Goal: Task Accomplishment & Management: Complete application form

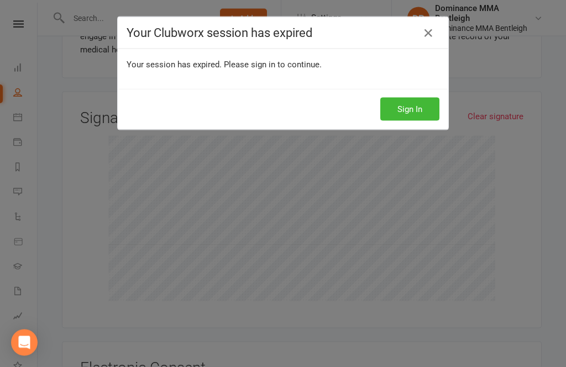
scroll to position [1029, 0]
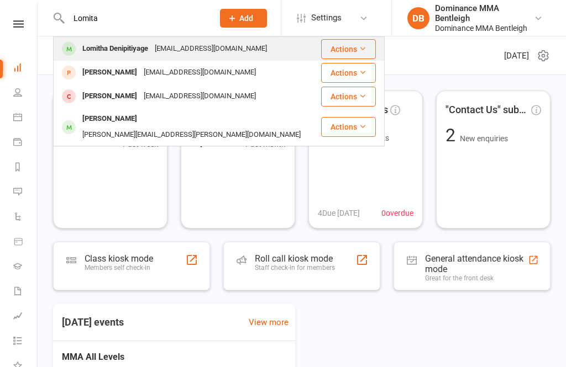
type input "Lomita"
click at [165, 50] on div "Lomitha456@gmail.com" at bounding box center [210, 49] width 119 height 16
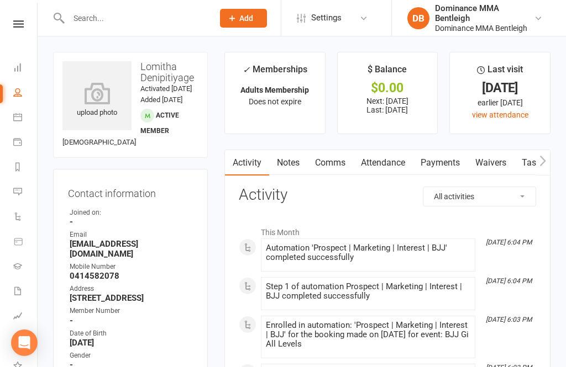
click at [495, 161] on link "Waivers" at bounding box center [490, 162] width 46 height 25
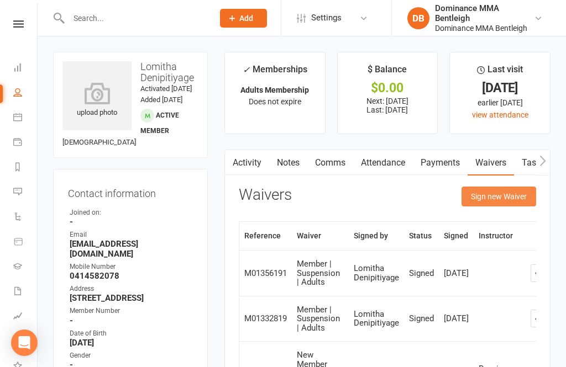
click at [510, 203] on button "Sign new Waiver" at bounding box center [498, 197] width 75 height 20
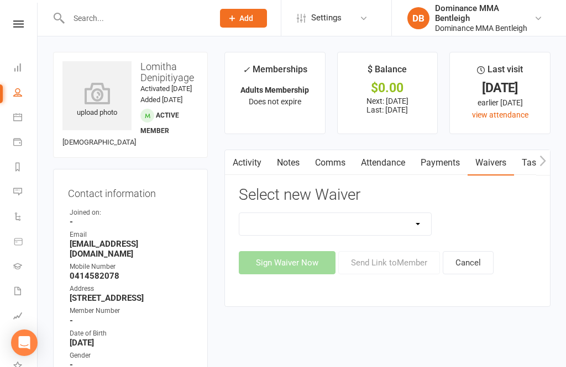
click at [409, 219] on select "Member | Cancellation | Adults Member | Injury Report Form (FOH staff use only)…" at bounding box center [335, 224] width 192 height 22
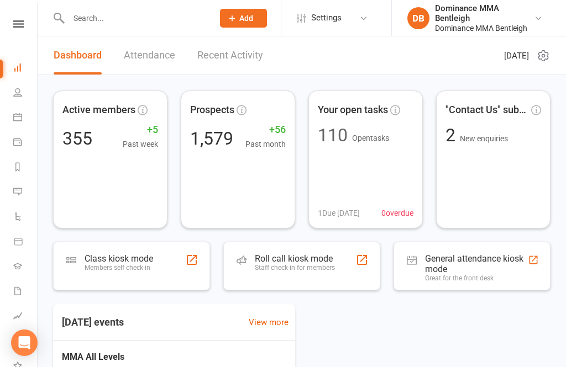
click at [155, 24] on input "text" at bounding box center [135, 17] width 140 height 15
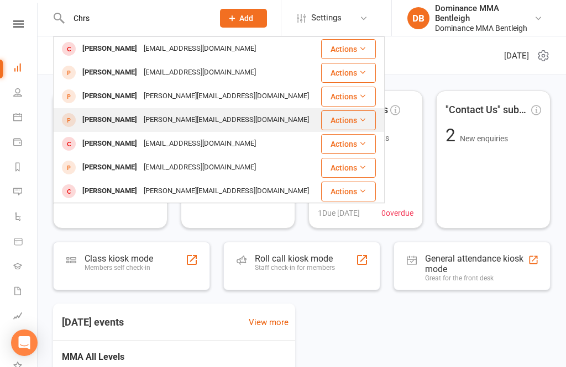
type input "Chrs"
click at [177, 119] on div "chrisloukas@hotmail.com" at bounding box center [226, 120] width 172 height 16
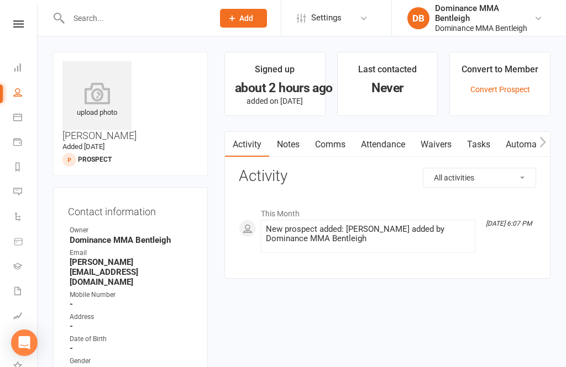
click at [436, 139] on link "Waivers" at bounding box center [436, 144] width 46 height 25
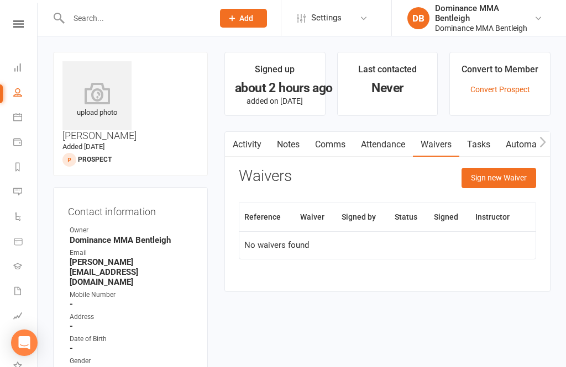
click at [24, 21] on link at bounding box center [18, 23] width 39 height 7
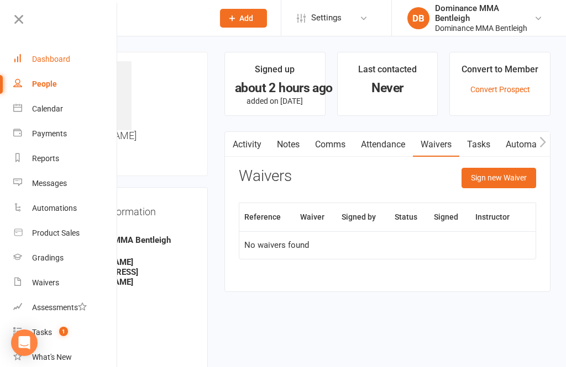
click at [69, 59] on div "Dashboard" at bounding box center [51, 59] width 38 height 9
